Goal: Navigation & Orientation: Find specific page/section

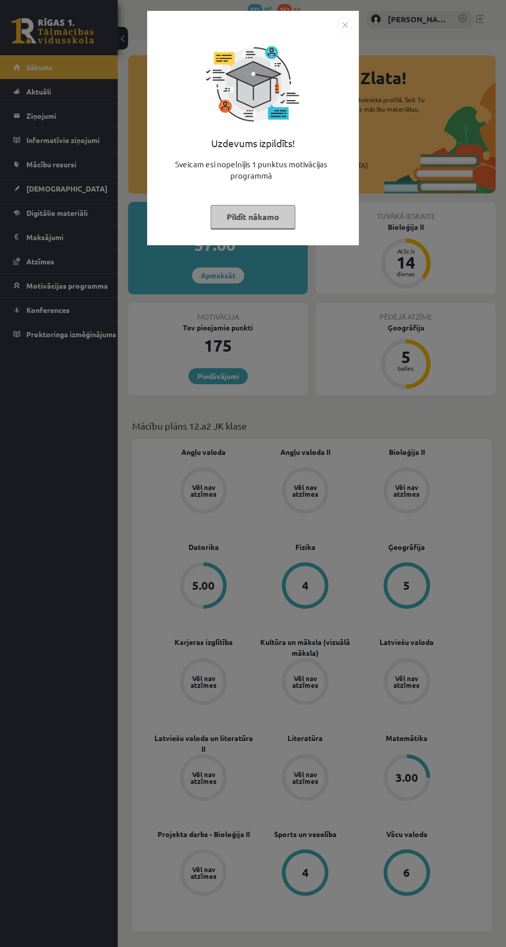
click at [348, 25] on img "Close" at bounding box center [344, 24] width 15 height 15
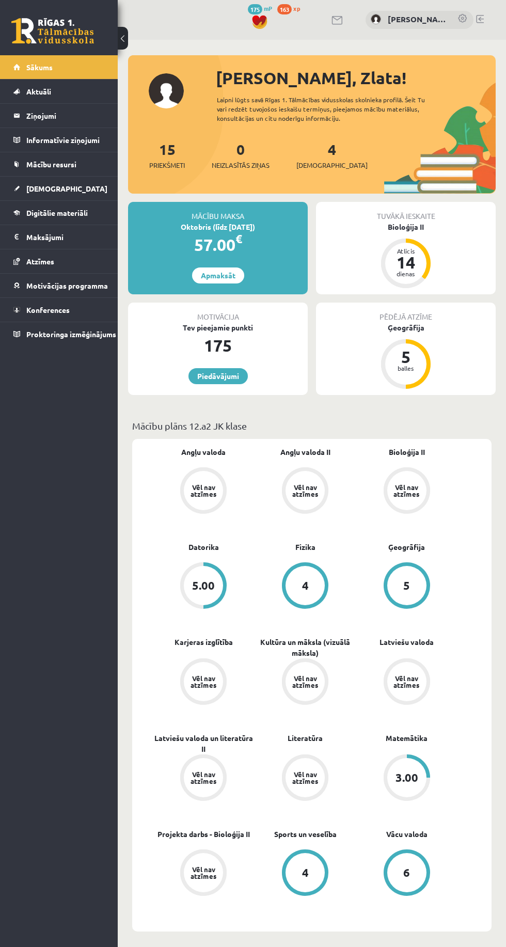
click at [18, 169] on link "Mācību resursi" at bounding box center [58, 164] width 91 height 24
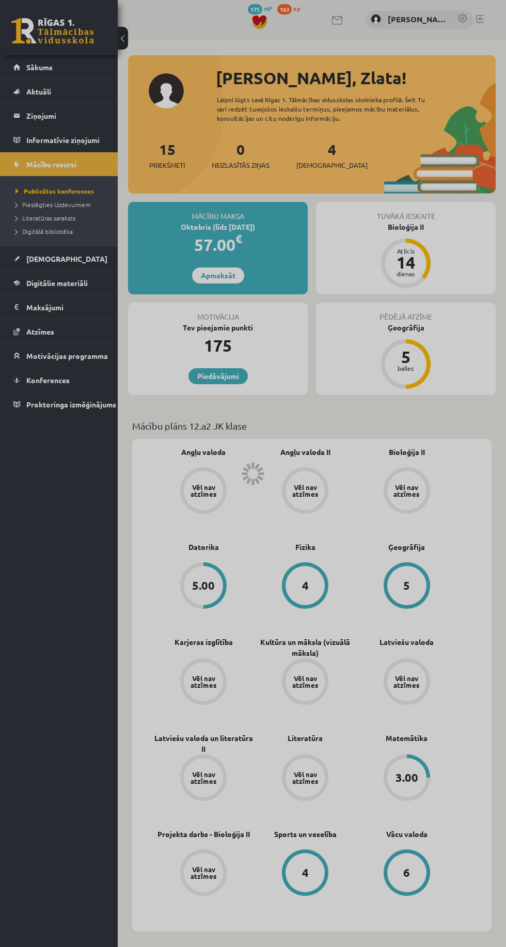
click at [22, 193] on span "Publicētas konferences" at bounding box center [54, 191] width 78 height 8
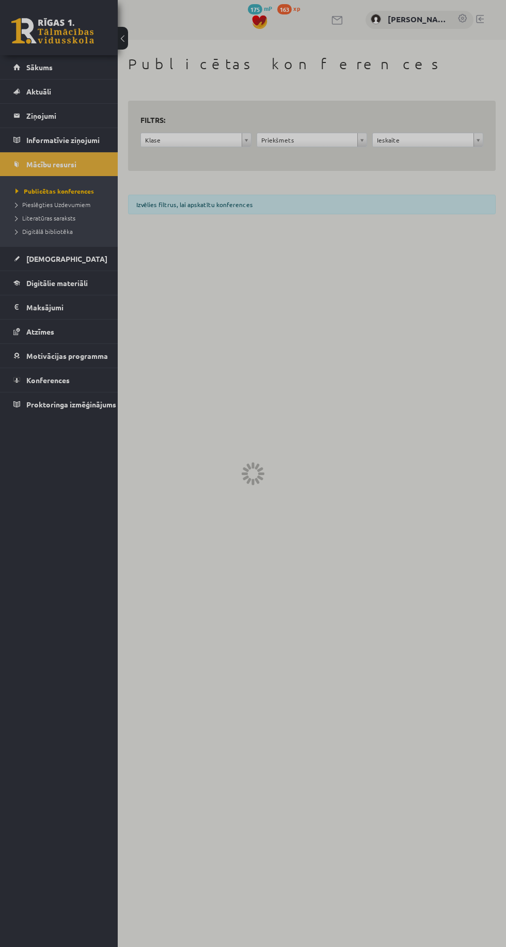
click at [14, 266] on div at bounding box center [253, 473] width 506 height 947
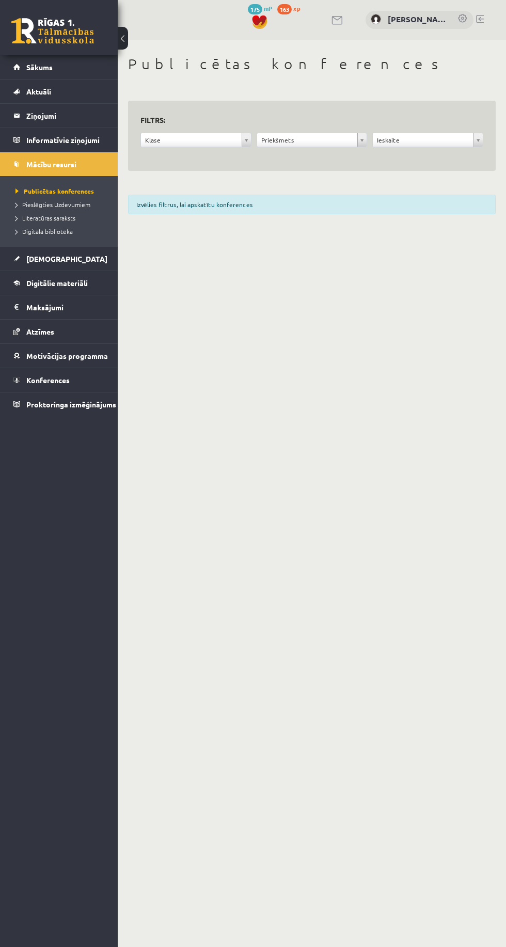
click at [35, 258] on span "[DEMOGRAPHIC_DATA]" at bounding box center [66, 258] width 81 height 9
